Goal: Navigation & Orientation: Understand site structure

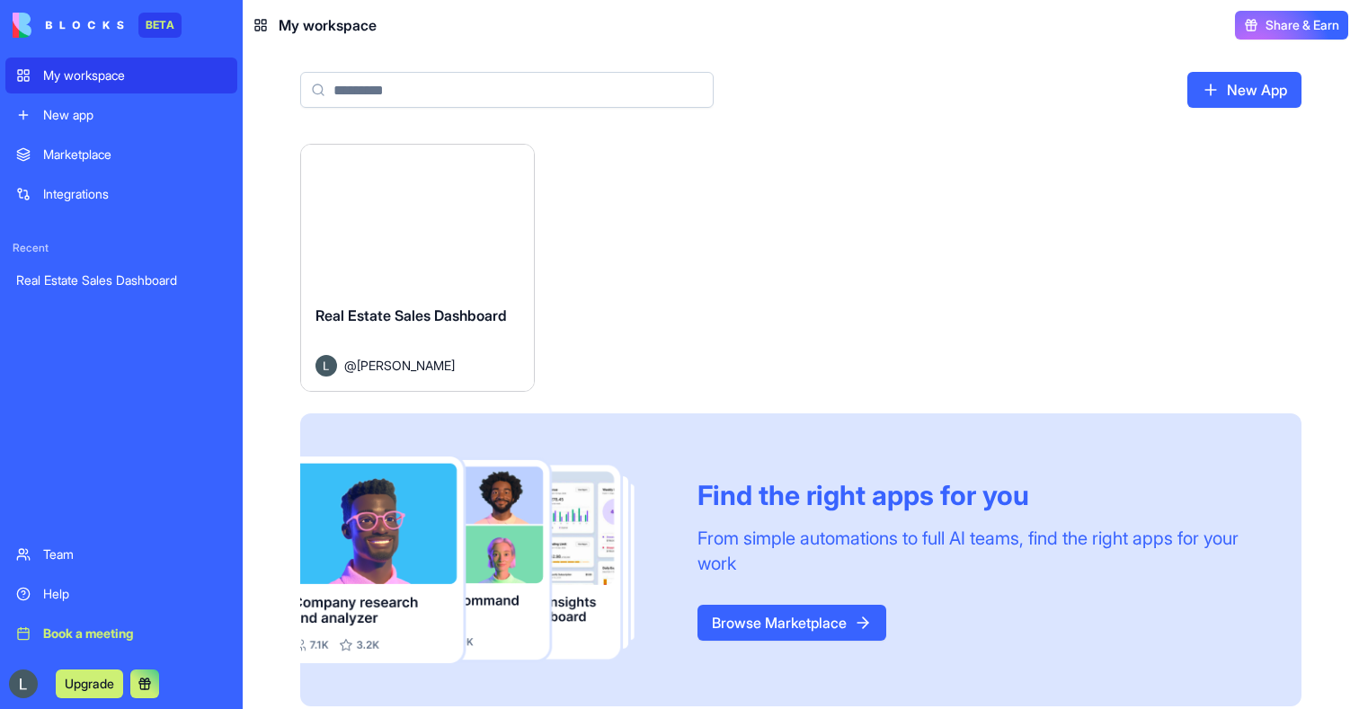
click at [404, 273] on div "Launch" at bounding box center [417, 218] width 233 height 146
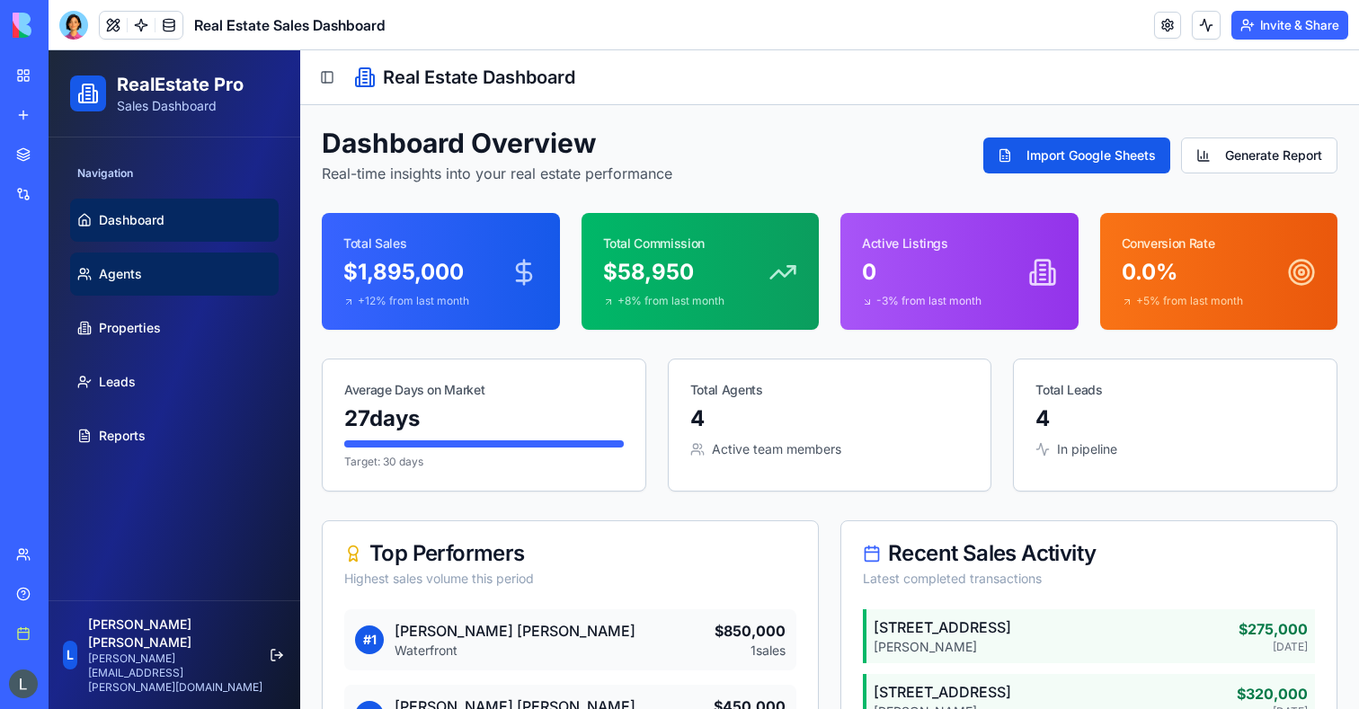
click at [168, 262] on link "Agents" at bounding box center [174, 274] width 209 height 43
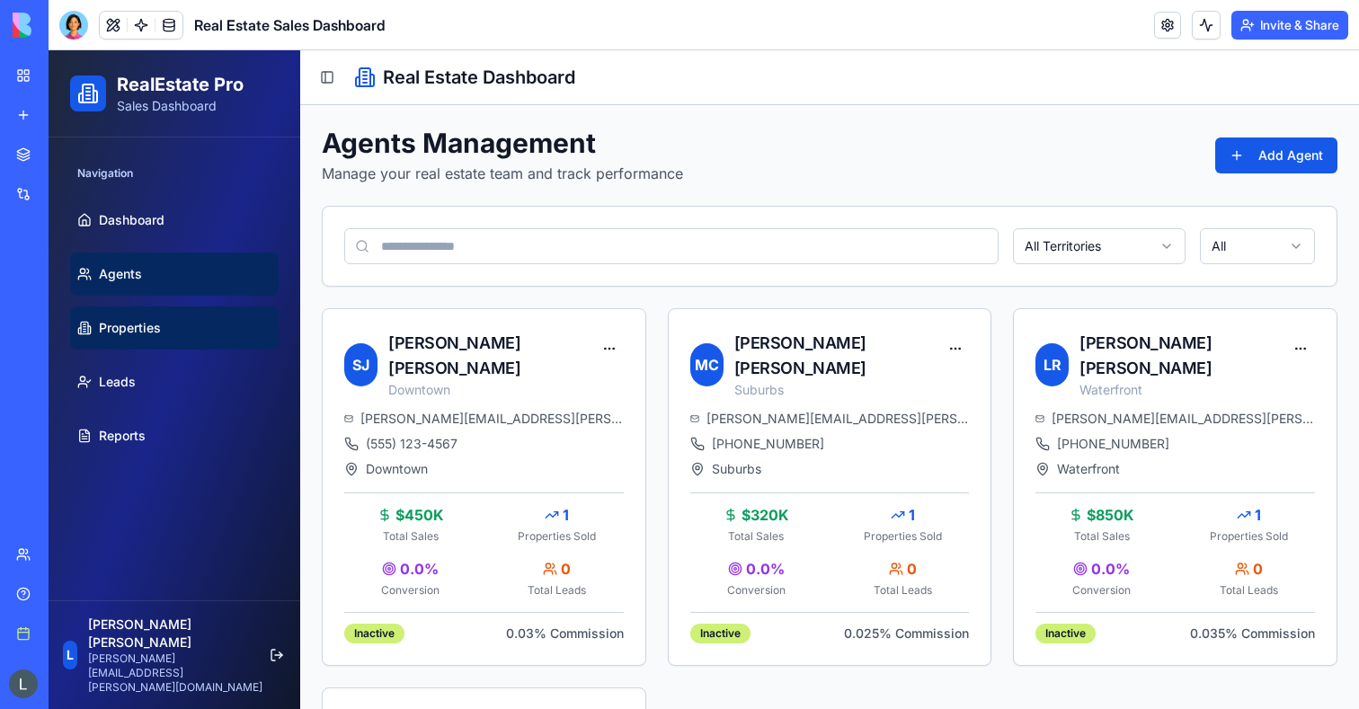
click at [155, 322] on span "Properties" at bounding box center [130, 328] width 62 height 18
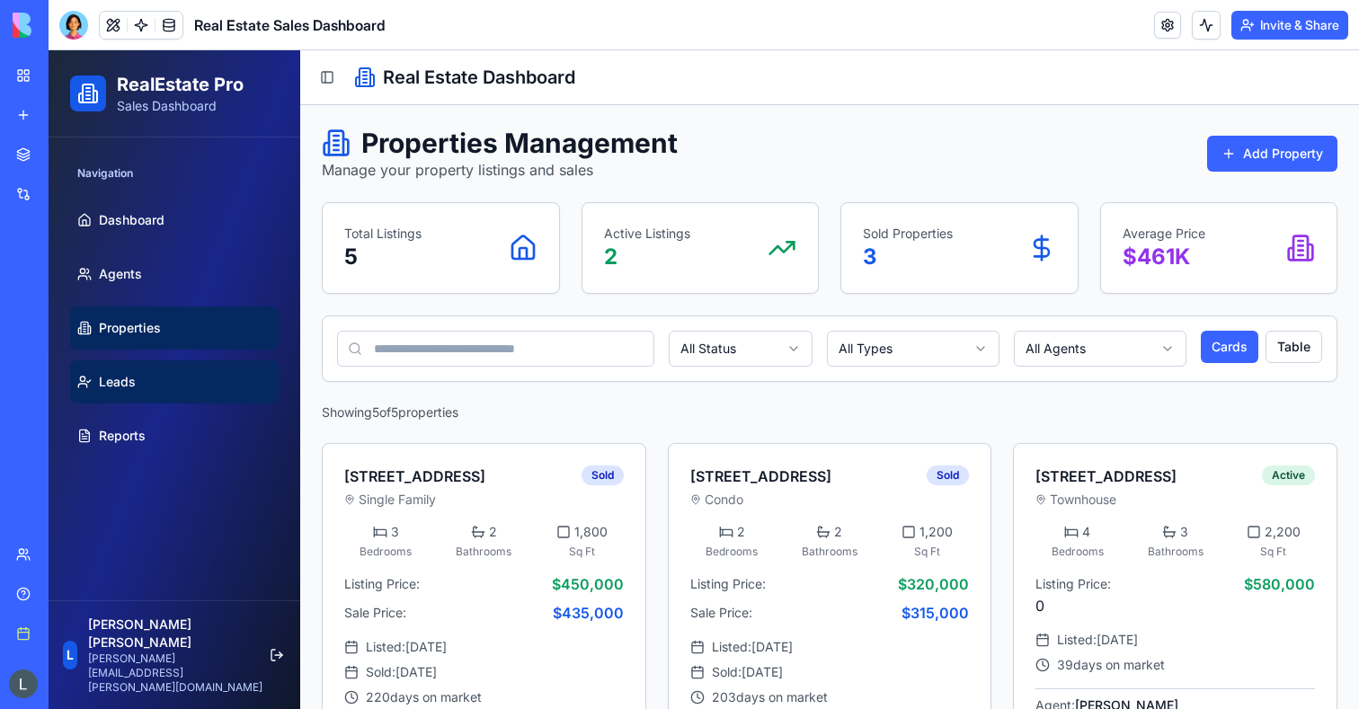
click at [152, 393] on link "Leads" at bounding box center [174, 381] width 209 height 43
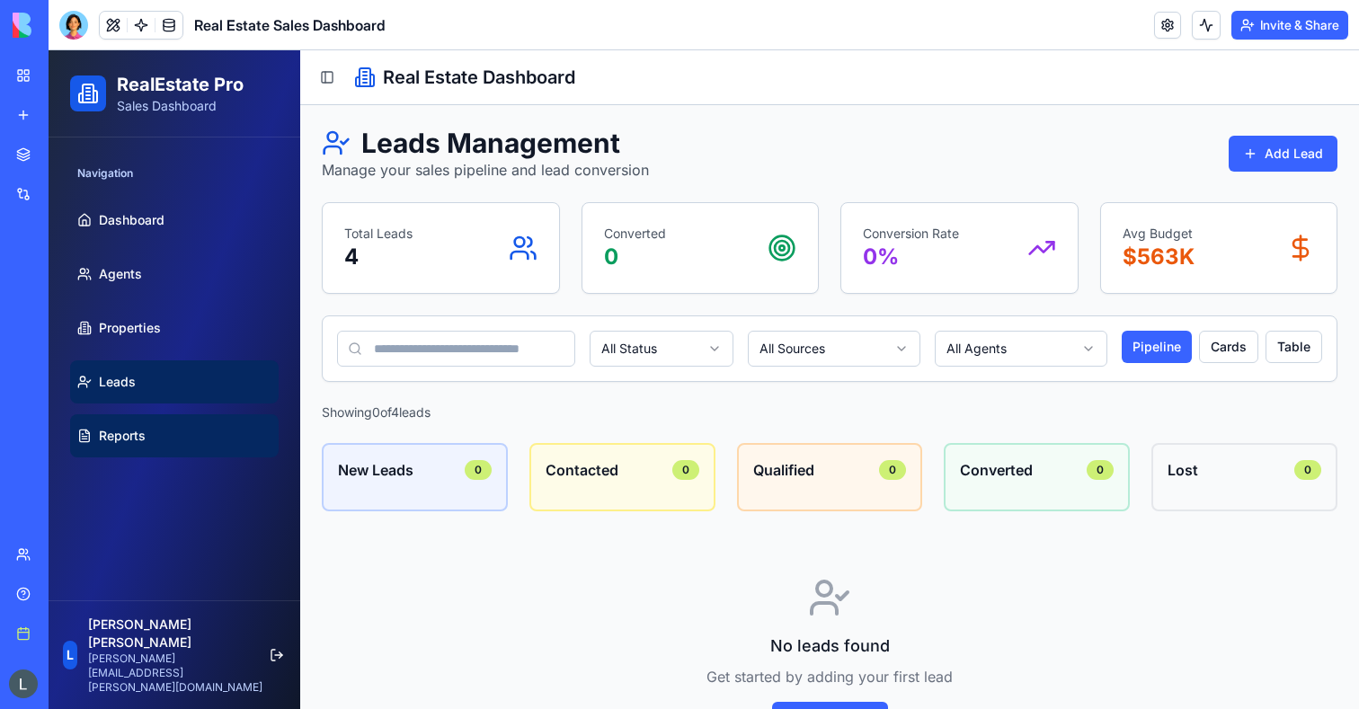
click at [155, 434] on link "Reports" at bounding box center [174, 435] width 209 height 43
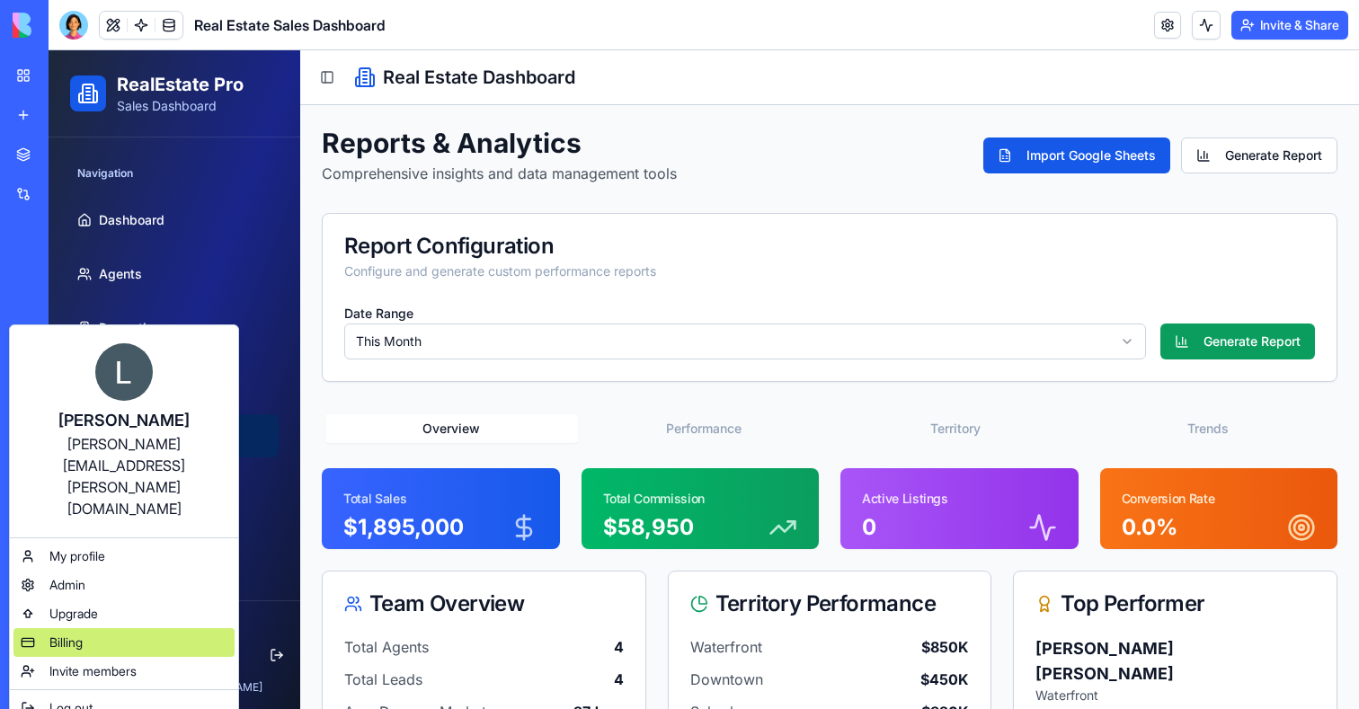
click at [76, 634] on span "Billing" at bounding box center [65, 643] width 33 height 18
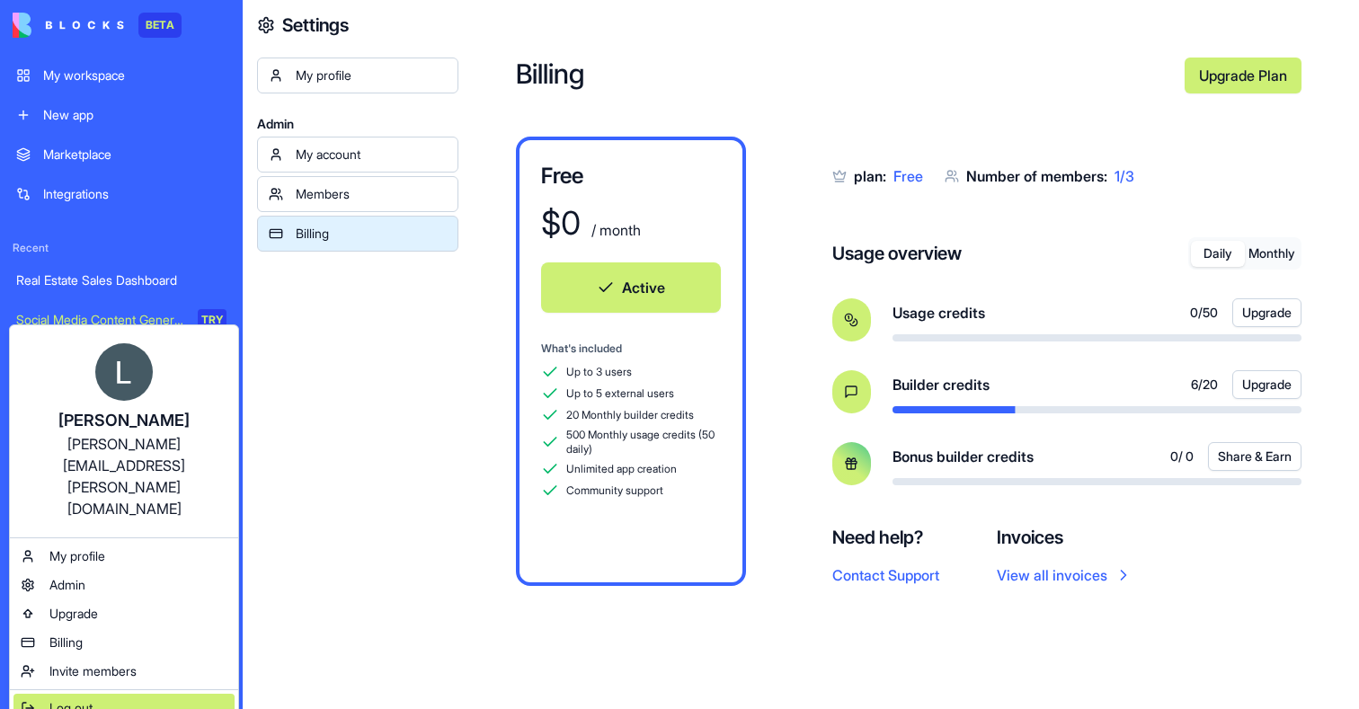
click at [53, 699] on span "Log out" at bounding box center [70, 708] width 43 height 18
